Goal: Task Accomplishment & Management: Use online tool/utility

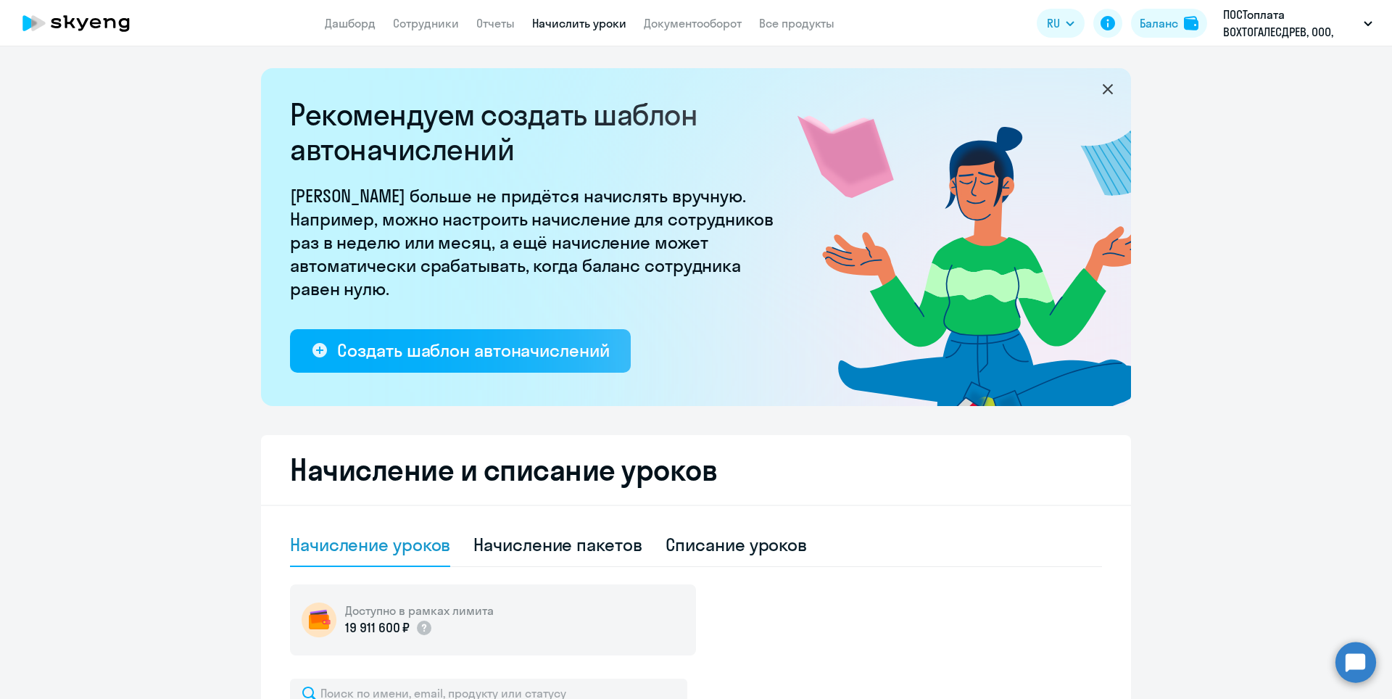
select select "10"
click at [575, 23] on link "Начислить уроки" at bounding box center [579, 23] width 94 height 15
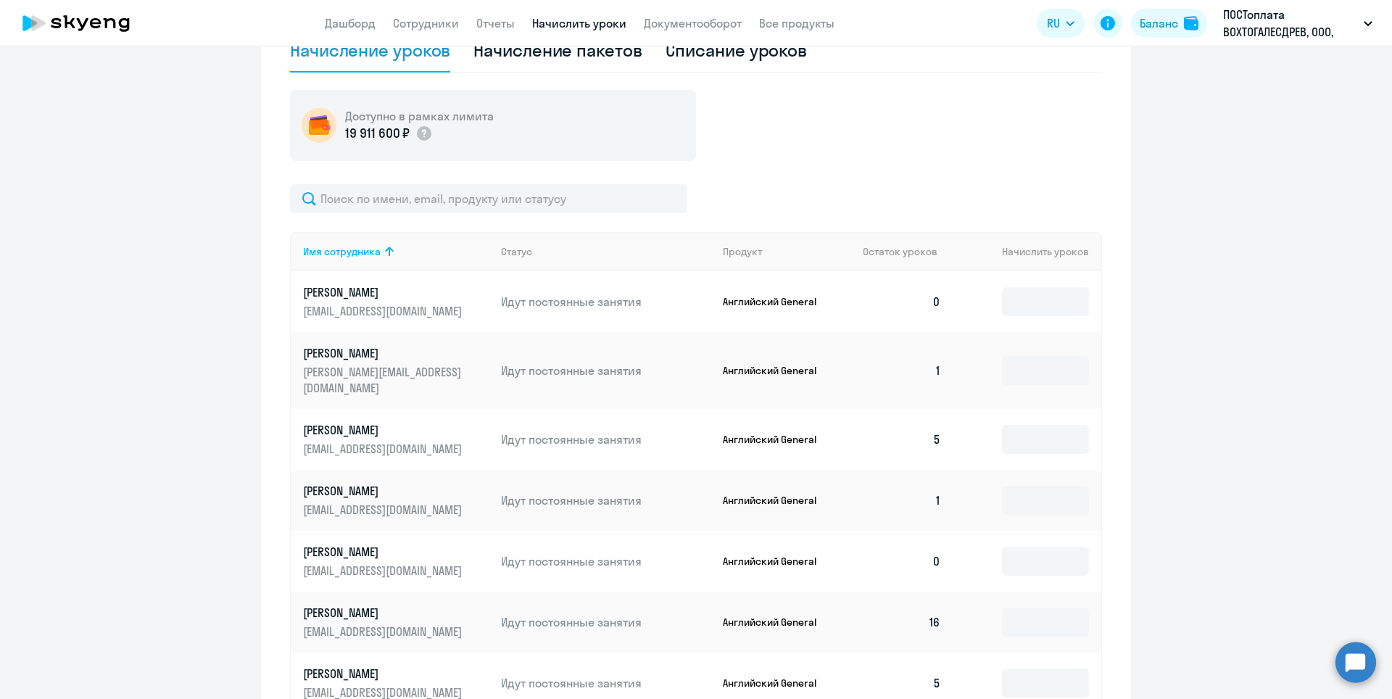
scroll to position [508, 0]
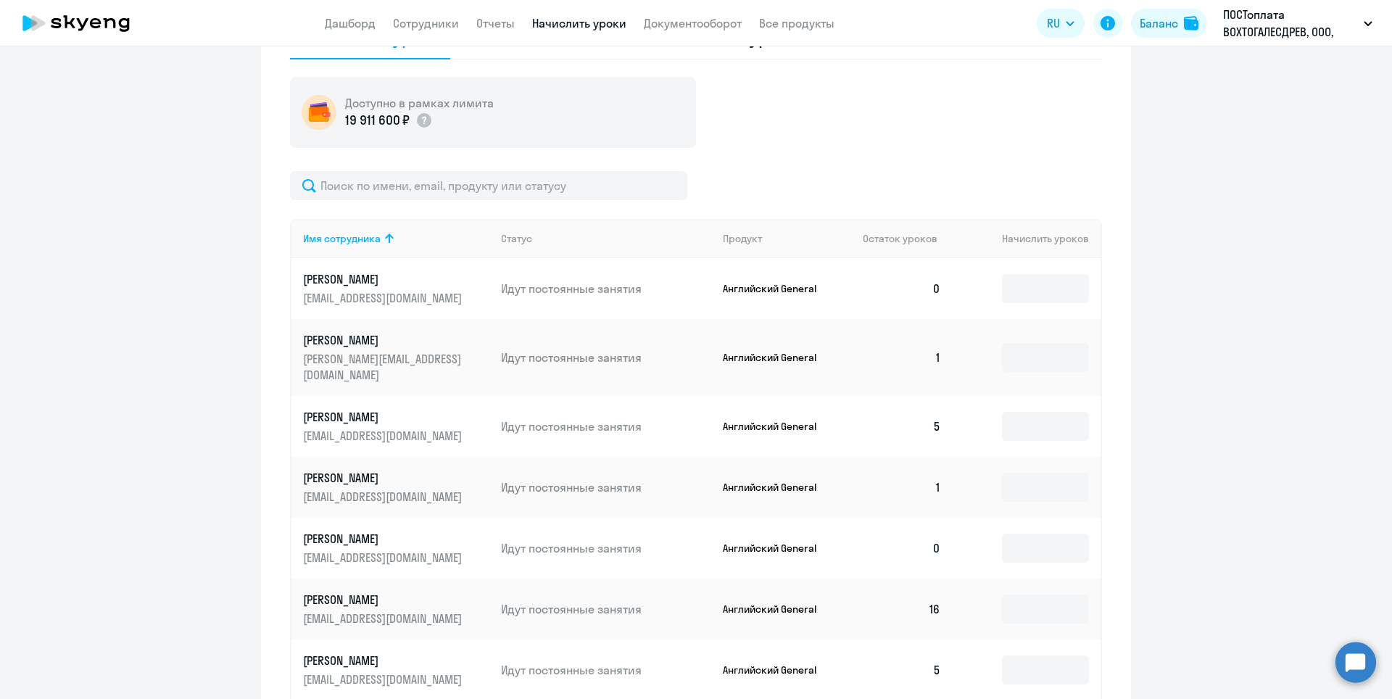
click at [924, 290] on td "0" at bounding box center [902, 288] width 102 height 61
drag, startPoint x: 943, startPoint y: 287, endPoint x: 924, endPoint y: 287, distance: 18.9
click at [924, 287] on td "0" at bounding box center [902, 288] width 102 height 61
click at [1030, 290] on input at bounding box center [1045, 288] width 87 height 29
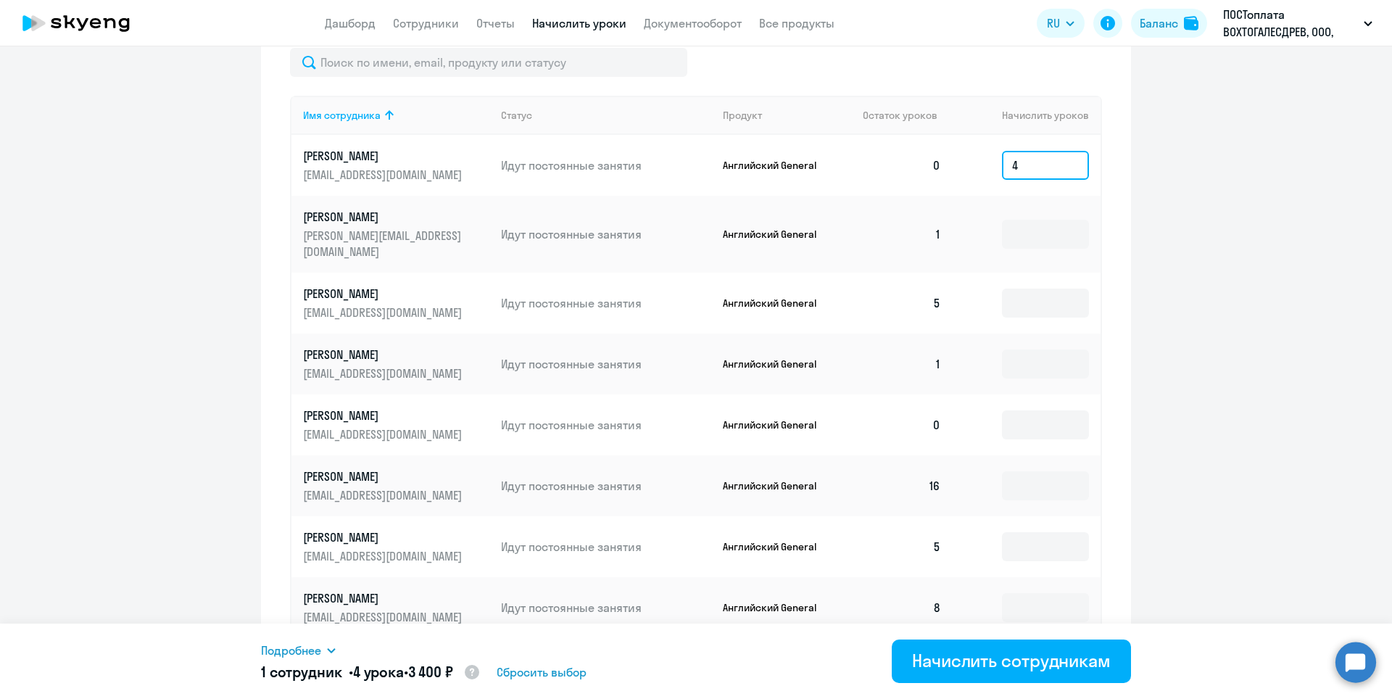
scroll to position [653, 0]
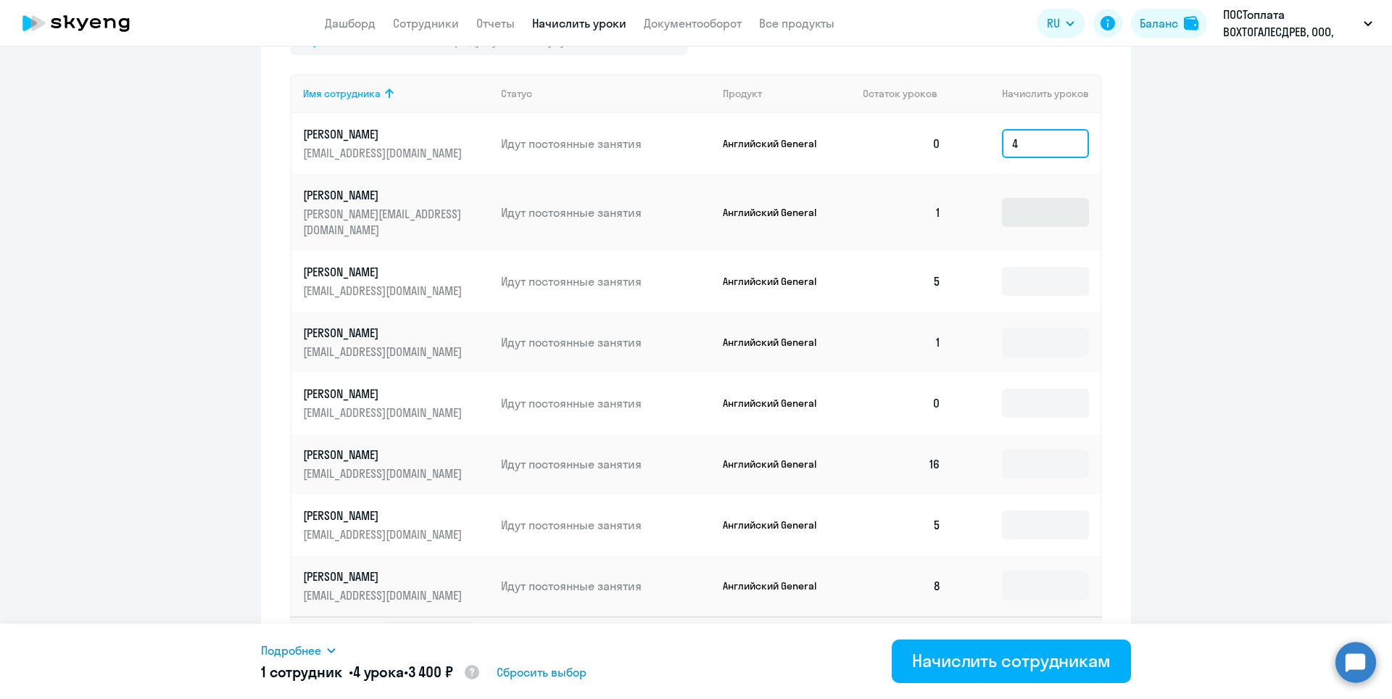
type input "4"
click at [1056, 203] on input at bounding box center [1045, 212] width 87 height 29
type input "7"
click at [1023, 271] on input at bounding box center [1045, 281] width 87 height 29
type input "3"
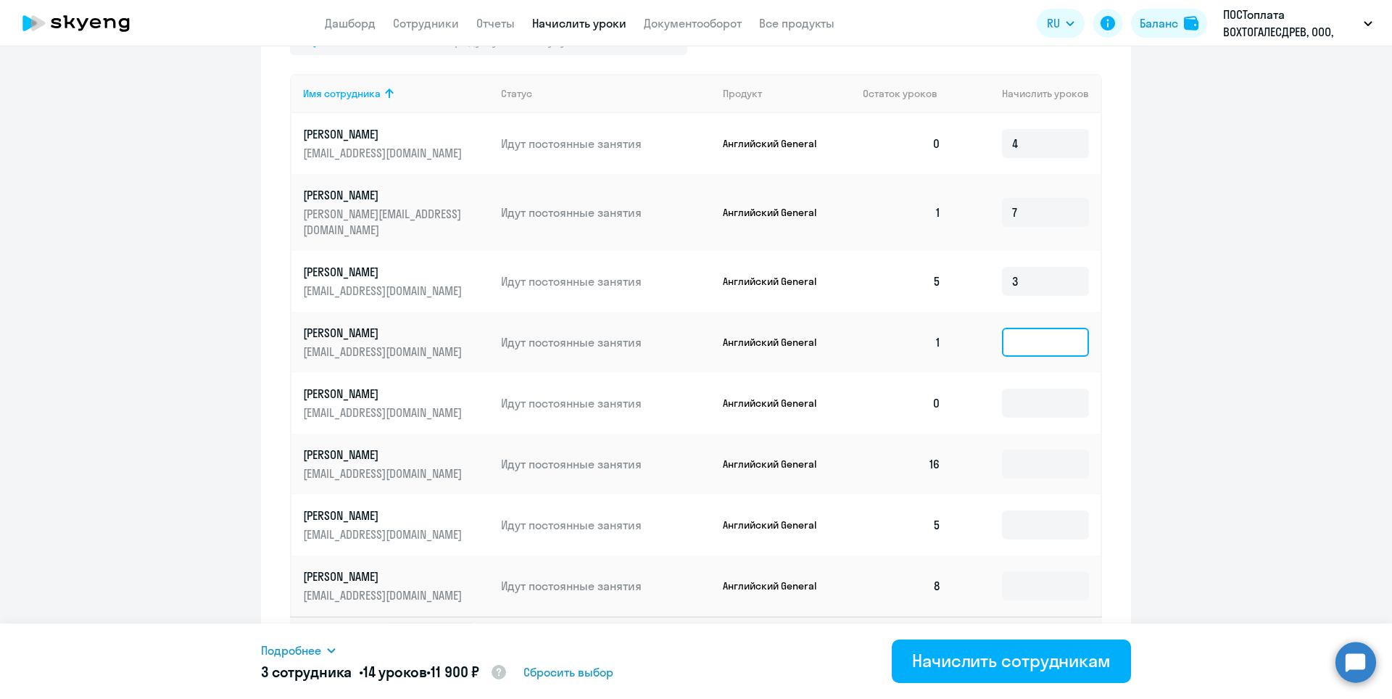
click at [1032, 335] on input at bounding box center [1045, 342] width 87 height 29
type input "7"
click at [1030, 389] on input at bounding box center [1045, 403] width 87 height 29
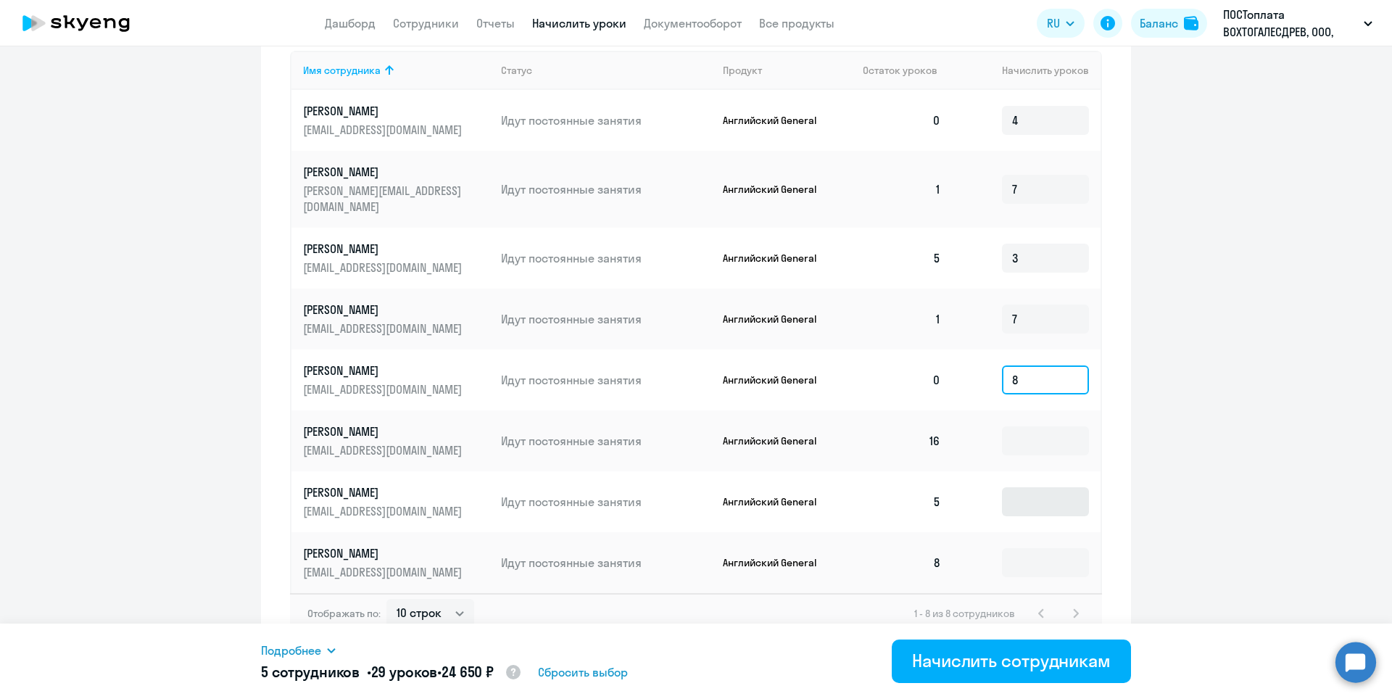
type input "8"
click at [1025, 489] on input at bounding box center [1045, 501] width 87 height 29
type input "3"
click at [1026, 550] on input at bounding box center [1045, 562] width 87 height 29
click at [1207, 512] on ng-component "Рекомендуем создать шаблон автоначислений Уроки больше не придётся начислять вр…" at bounding box center [696, 24] width 1392 height 1265
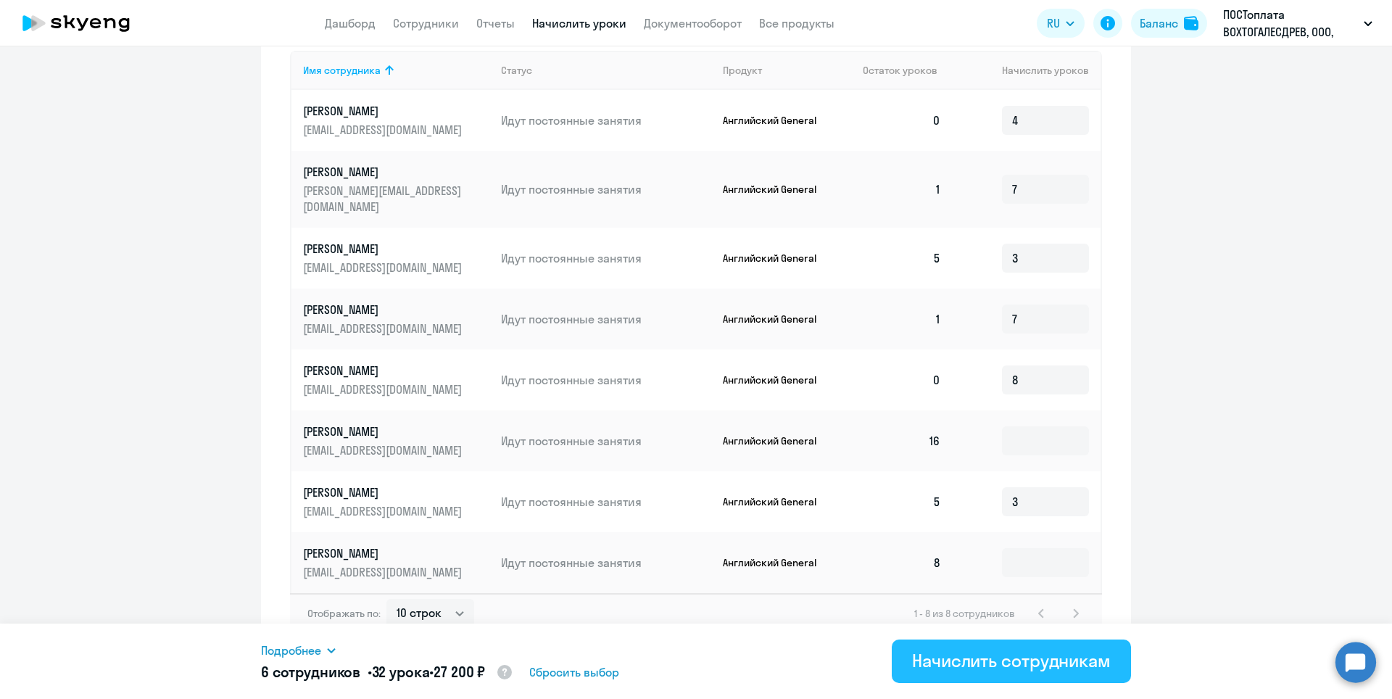
click at [1024, 653] on div "Начислить сотрудникам" at bounding box center [1011, 660] width 199 height 23
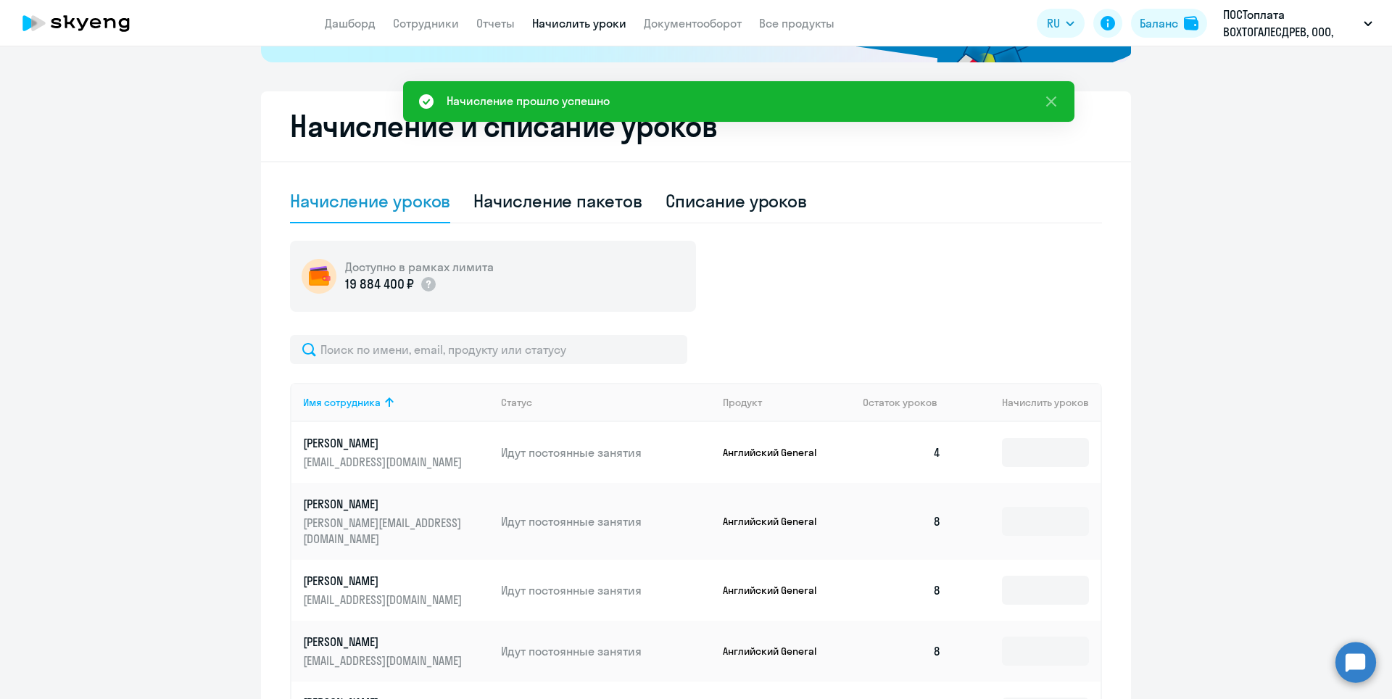
scroll to position [313, 0]
